Goal: Task Accomplishment & Management: Use online tool/utility

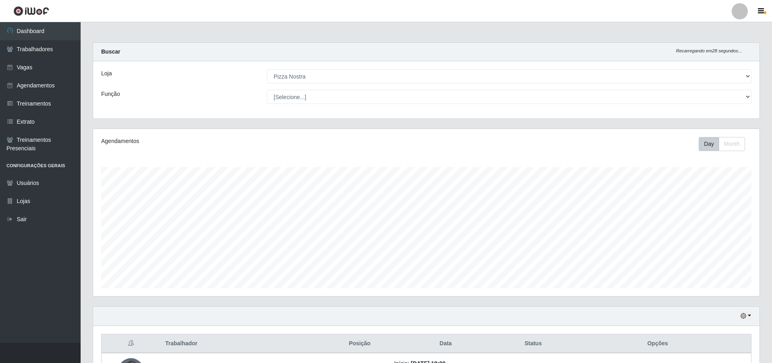
select select "337"
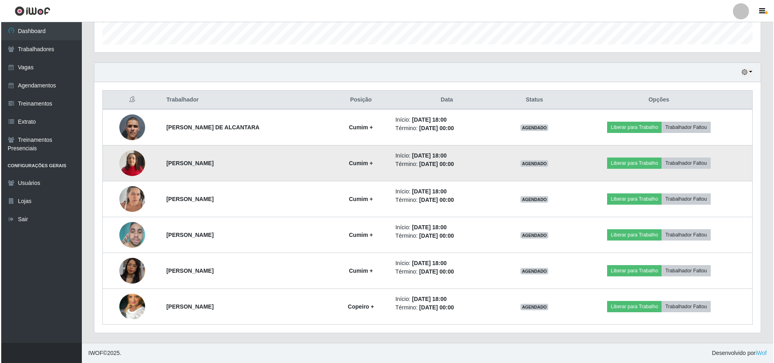
scroll to position [167, 666]
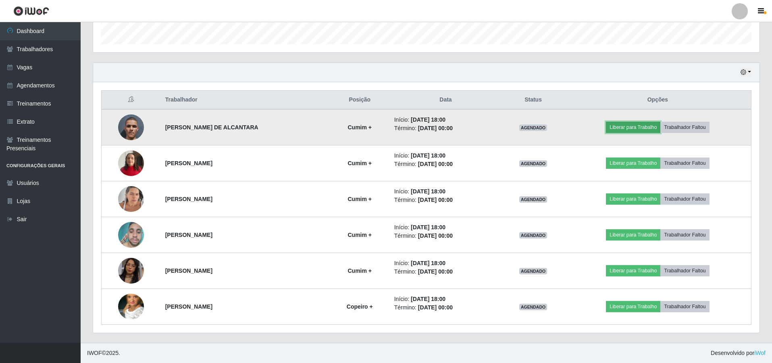
click at [633, 124] on button "Liberar para Trabalho" at bounding box center [633, 127] width 54 height 11
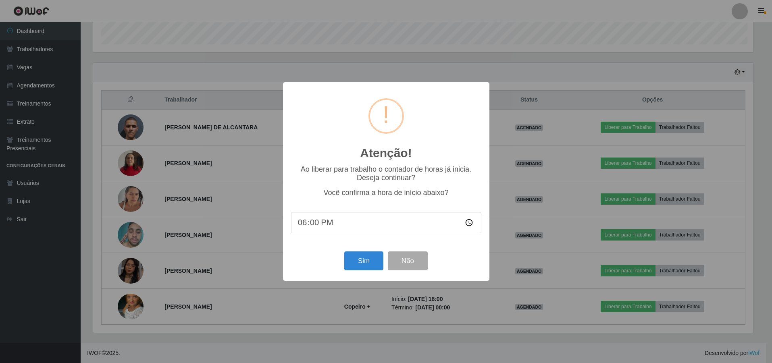
scroll to position [167, 662]
click at [357, 266] on button "Sim" at bounding box center [364, 260] width 39 height 19
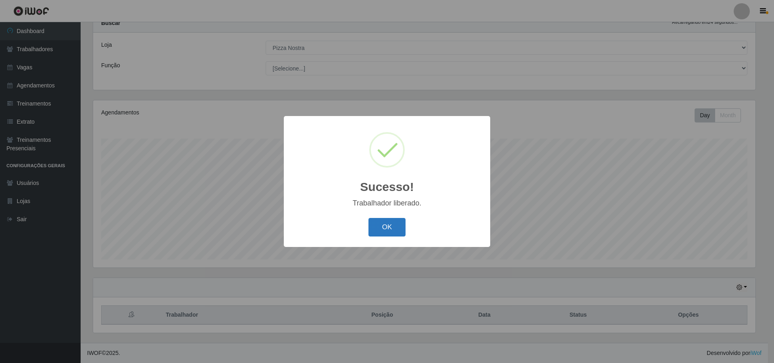
click at [378, 230] on button "OK" at bounding box center [386, 227] width 37 height 19
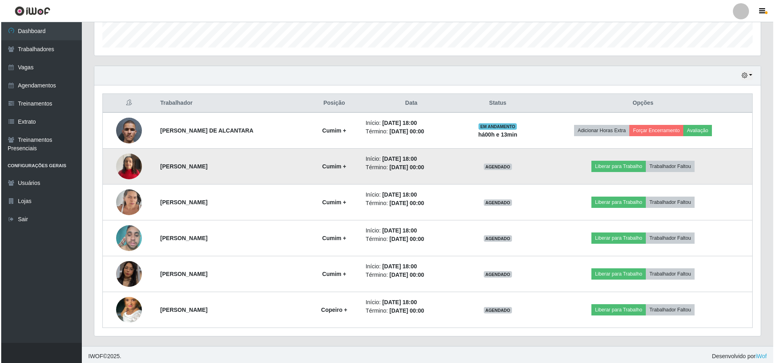
scroll to position [244, 0]
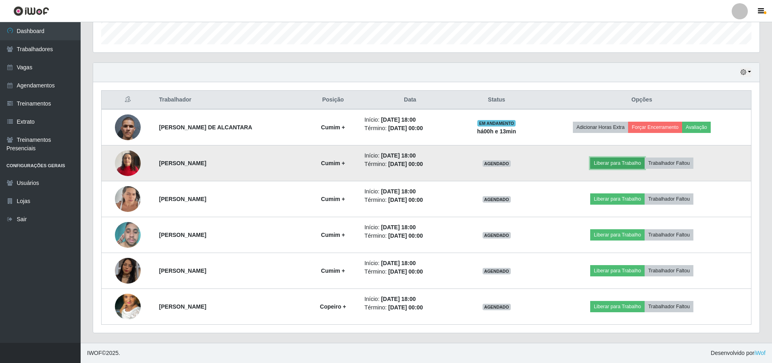
click at [612, 164] on button "Liberar para Trabalho" at bounding box center [617, 163] width 54 height 11
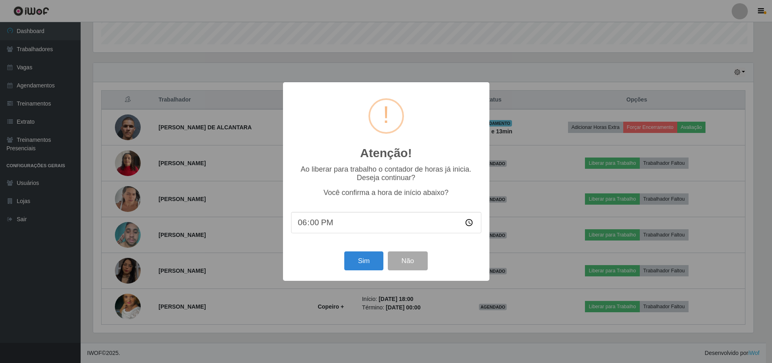
scroll to position [167, 662]
click at [383, 269] on button "Sim" at bounding box center [364, 260] width 39 height 19
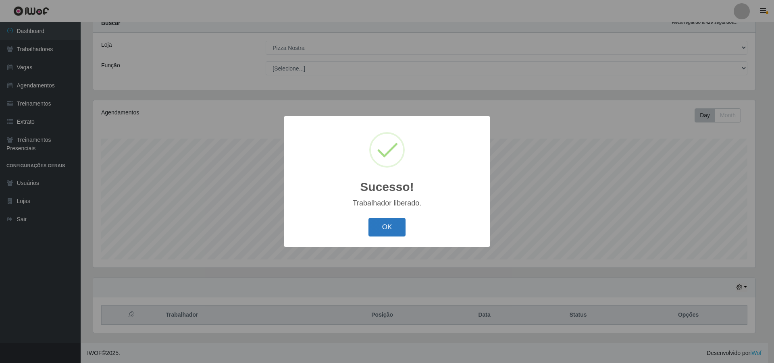
click at [377, 229] on button "OK" at bounding box center [386, 227] width 37 height 19
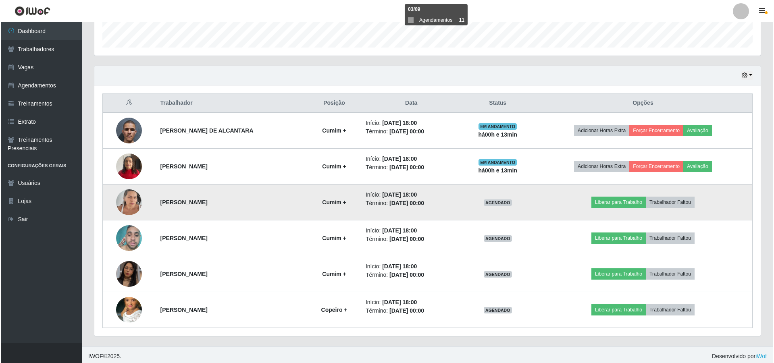
scroll to position [244, 0]
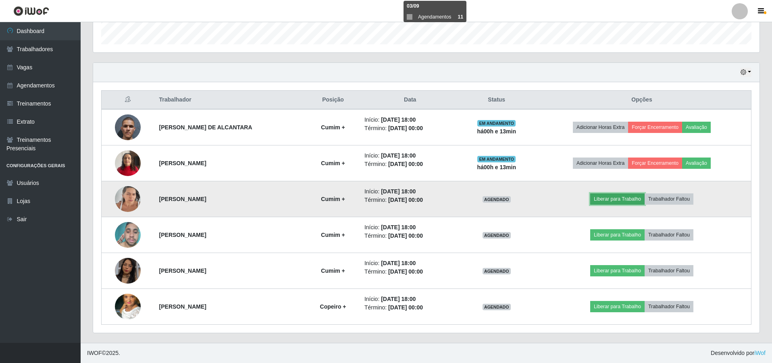
click at [622, 200] on button "Liberar para Trabalho" at bounding box center [617, 198] width 54 height 11
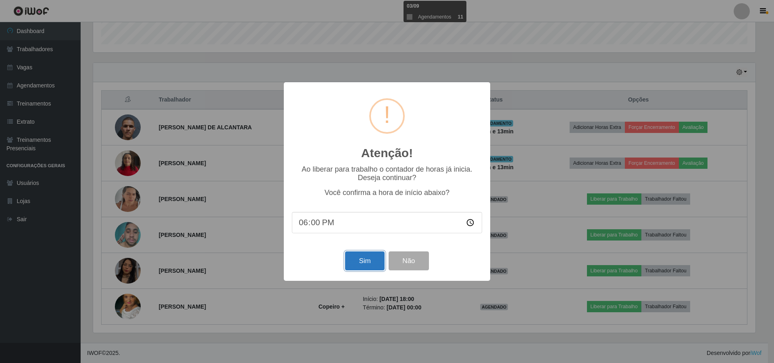
click at [368, 259] on button "Sim" at bounding box center [364, 260] width 39 height 19
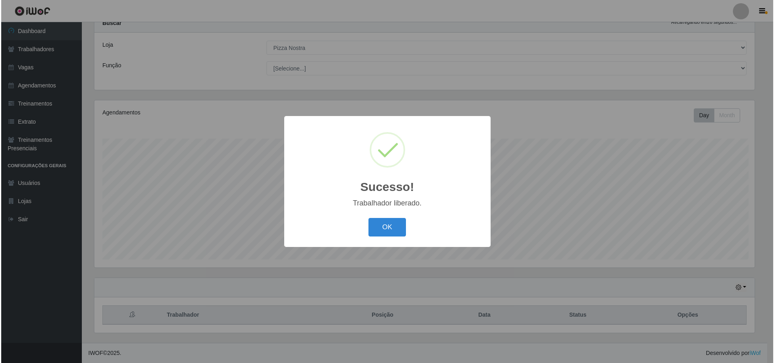
scroll to position [0, 0]
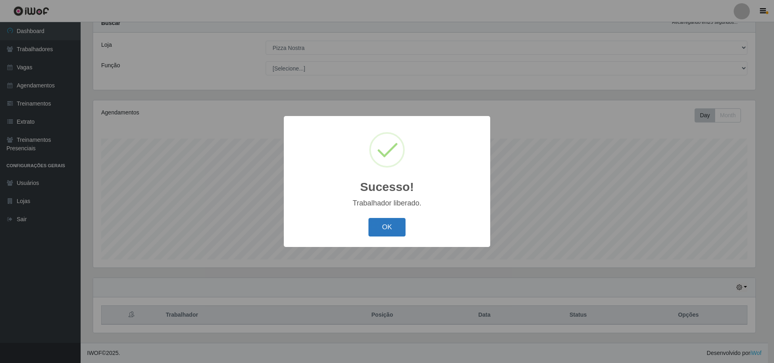
click at [381, 221] on button "OK" at bounding box center [386, 227] width 37 height 19
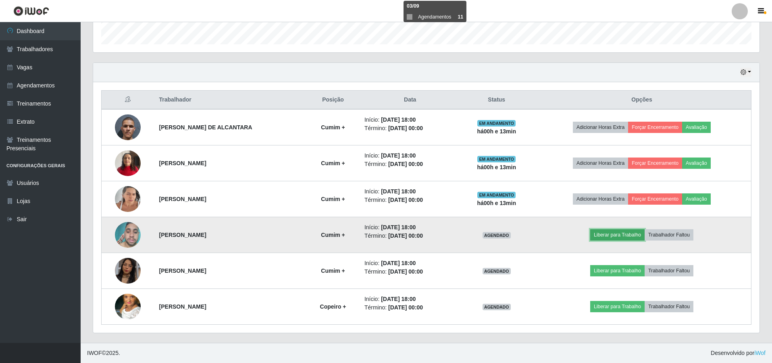
click at [624, 232] on button "Liberar para Trabalho" at bounding box center [617, 234] width 54 height 11
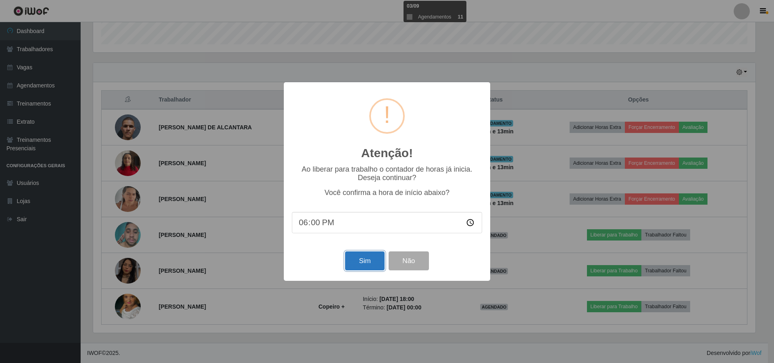
click at [346, 267] on button "Sim" at bounding box center [364, 260] width 39 height 19
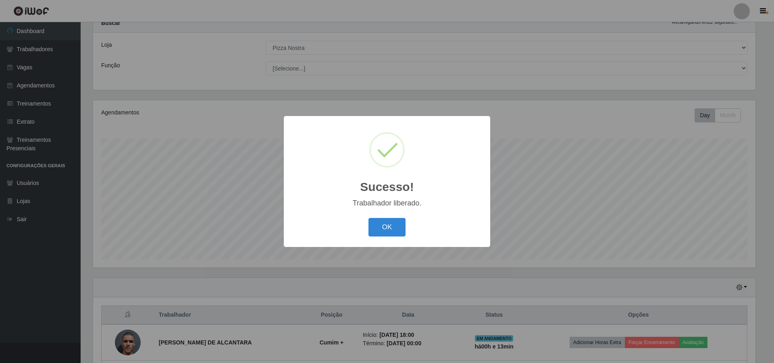
click at [364, 224] on div "OK Cancel" at bounding box center [387, 227] width 190 height 23
click at [372, 226] on button "OK" at bounding box center [386, 227] width 37 height 19
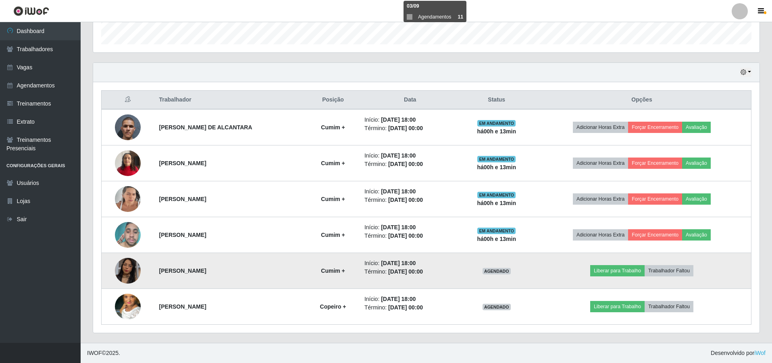
click at [609, 278] on td "Liberar para Trabalho Trabalhador Faltou" at bounding box center [641, 271] width 219 height 36
click at [615, 270] on button "Liberar para Trabalho" at bounding box center [617, 270] width 54 height 11
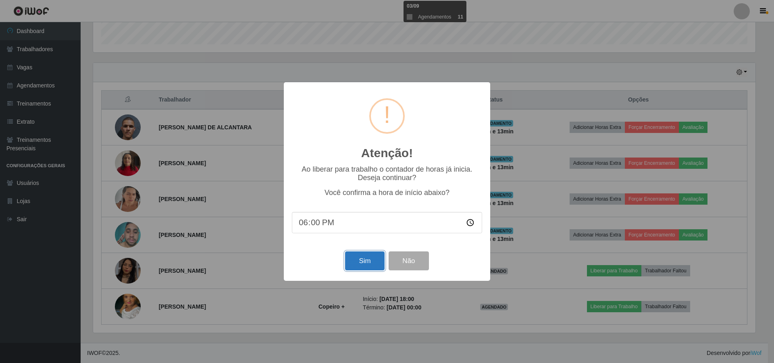
click at [369, 264] on button "Sim" at bounding box center [364, 260] width 39 height 19
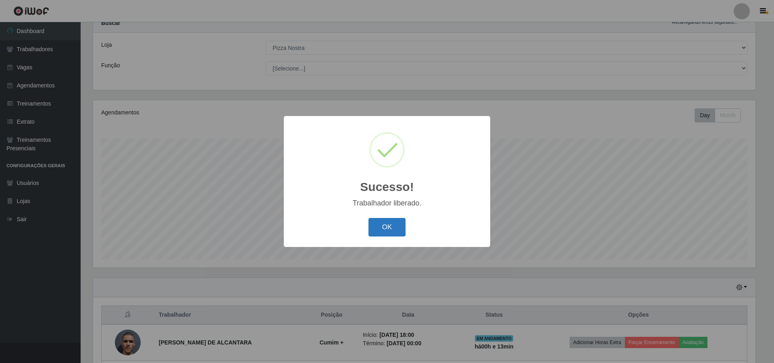
click at [385, 228] on button "OK" at bounding box center [386, 227] width 37 height 19
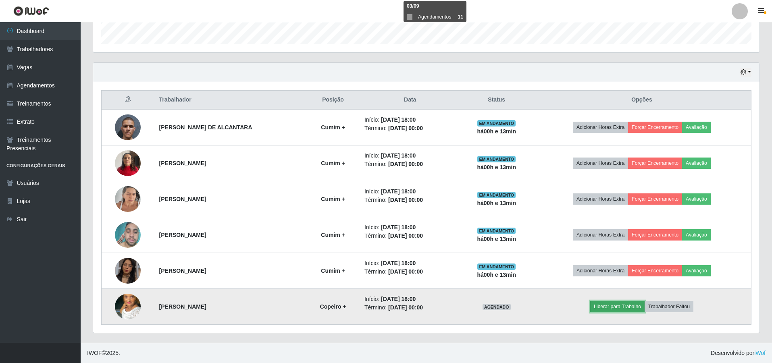
click at [614, 308] on button "Liberar para Trabalho" at bounding box center [617, 306] width 54 height 11
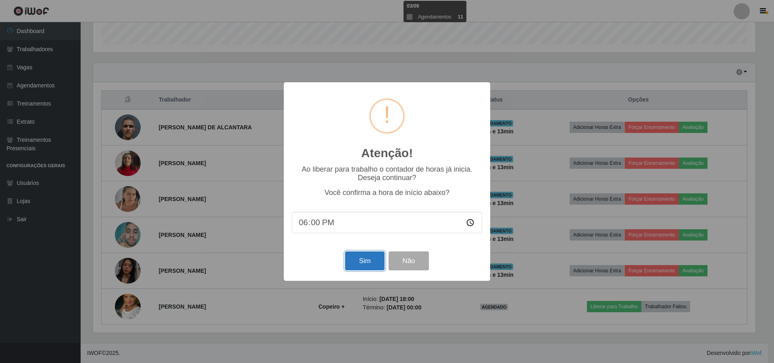
click at [362, 267] on button "Sim" at bounding box center [364, 260] width 39 height 19
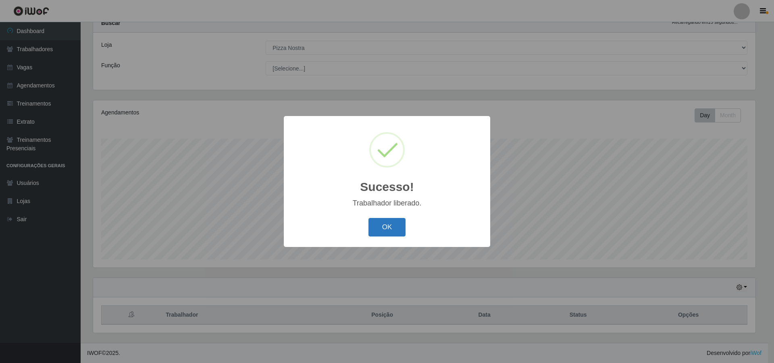
click at [394, 226] on button "OK" at bounding box center [386, 227] width 37 height 19
